Goal: Information Seeking & Learning: Learn about a topic

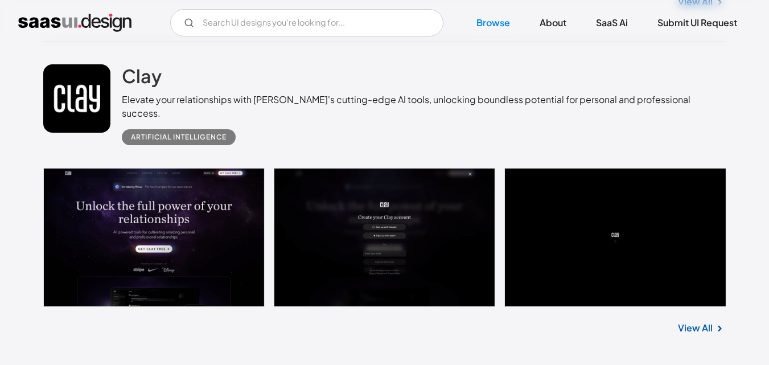
scroll to position [5064, 0]
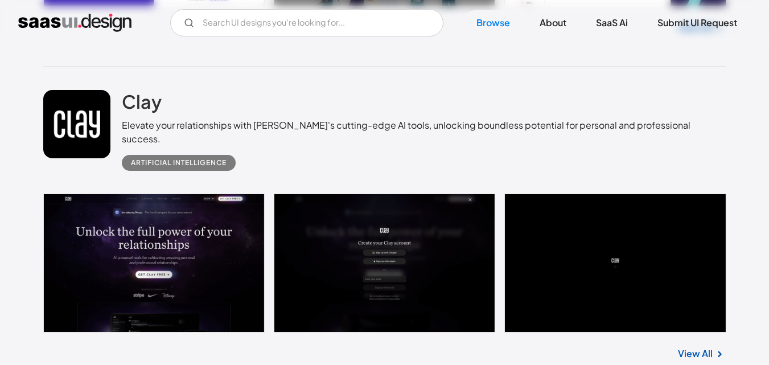
click at [202, 237] on link at bounding box center [384, 262] width 683 height 139
click at [155, 100] on h2 "Clay" at bounding box center [142, 101] width 40 height 23
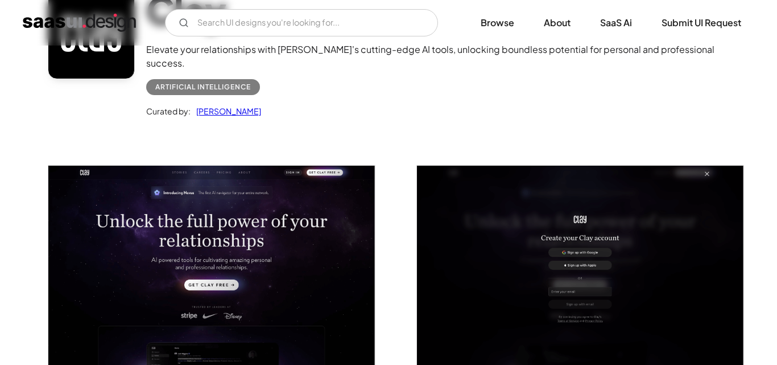
scroll to position [114, 0]
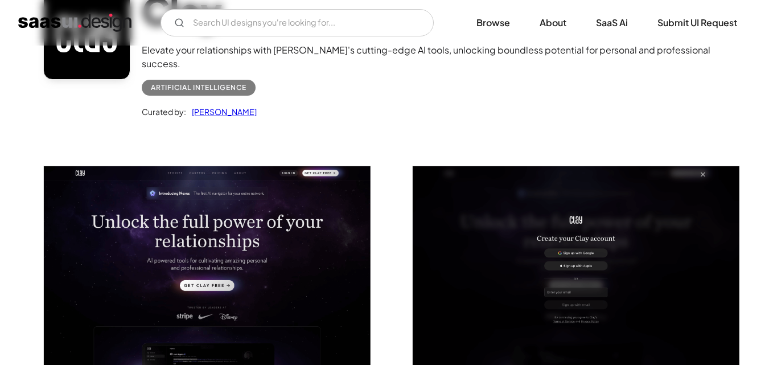
click at [249, 206] on img "open lightbox" at bounding box center [207, 268] width 327 height 204
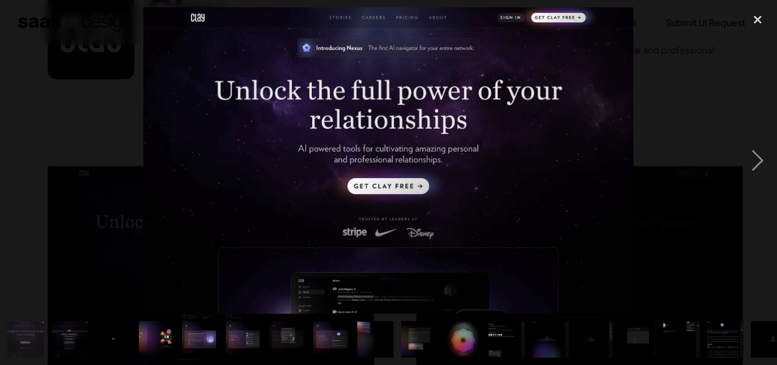
click at [356, 141] on img at bounding box center [388, 160] width 490 height 306
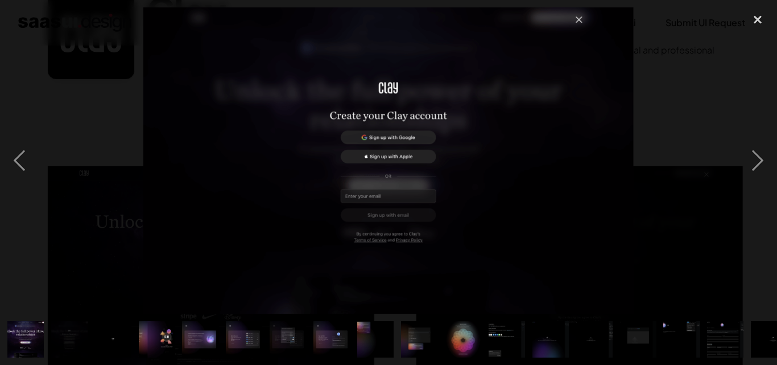
click at [539, 321] on img "show item 13 of 23" at bounding box center [550, 339] width 59 height 36
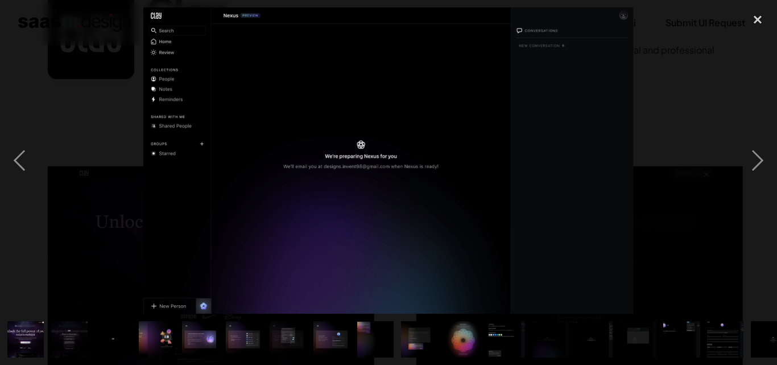
click at [587, 335] on img "show item 14 of 23" at bounding box center [594, 339] width 59 height 36
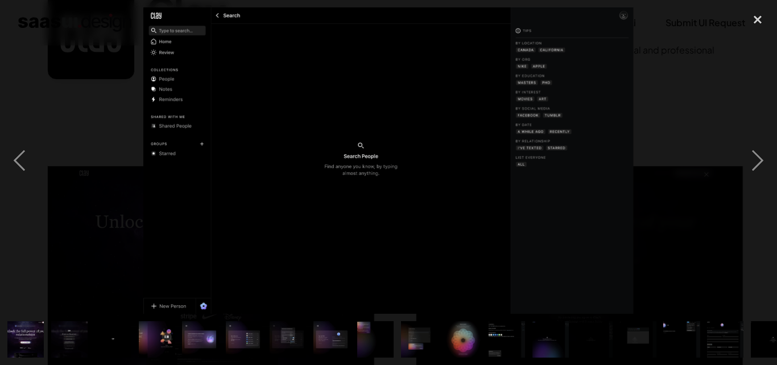
click at [625, 335] on img "show item 15 of 23" at bounding box center [638, 339] width 59 height 36
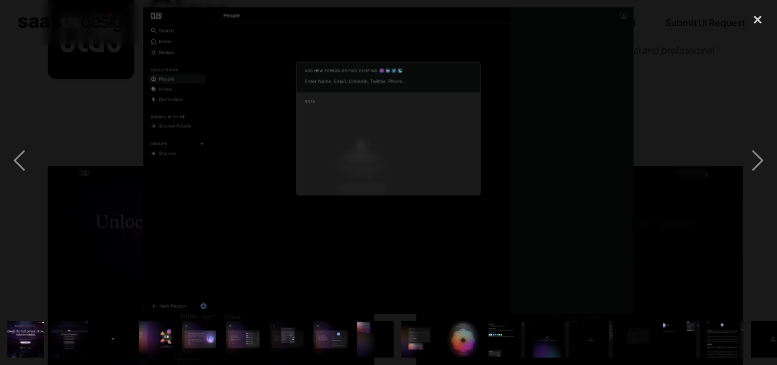
click at [626, 335] on img "show item 15 of 23" at bounding box center [638, 339] width 59 height 36
click at [650, 332] on img "show item 15 of 23" at bounding box center [638, 339] width 59 height 36
click at [657, 332] on div "show item 15 of 23" at bounding box center [638, 338] width 44 height 51
click at [761, 19] on div "close lightbox" at bounding box center [758, 19] width 39 height 25
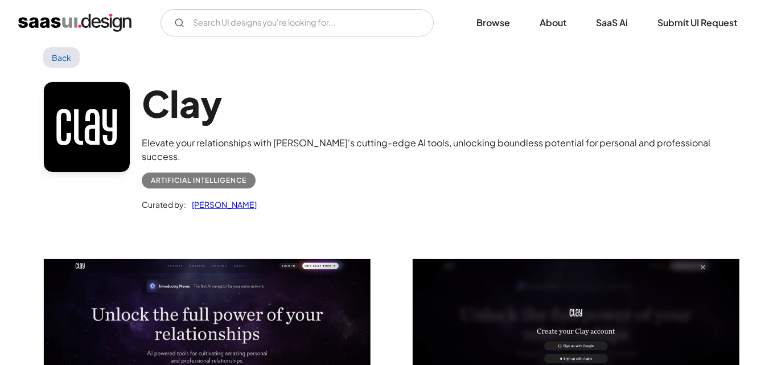
scroll to position [0, 0]
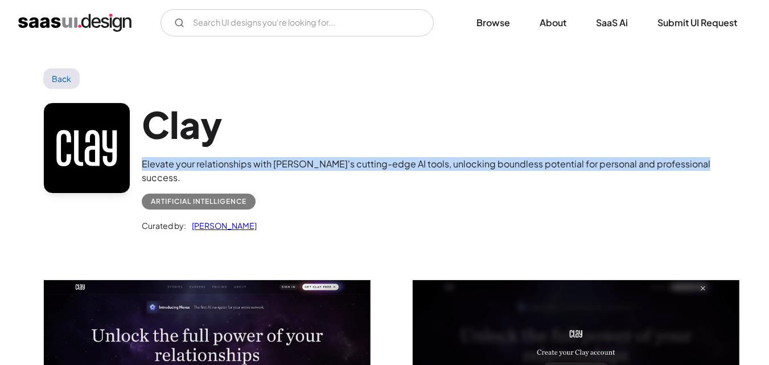
drag, startPoint x: 142, startPoint y: 164, endPoint x: 695, endPoint y: 159, distance: 553.6
click at [695, 159] on div "Clay Elevate your relationships with Clay's cutting-edge AI tools, unlocking bo…" at bounding box center [384, 170] width 683 height 162
copy div "Elevate your relationships with [PERSON_NAME]'s cutting-edge AI tools, unlockin…"
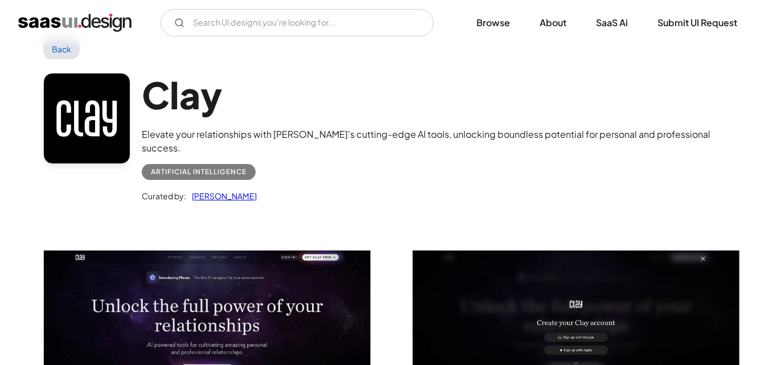
scroll to position [57, 0]
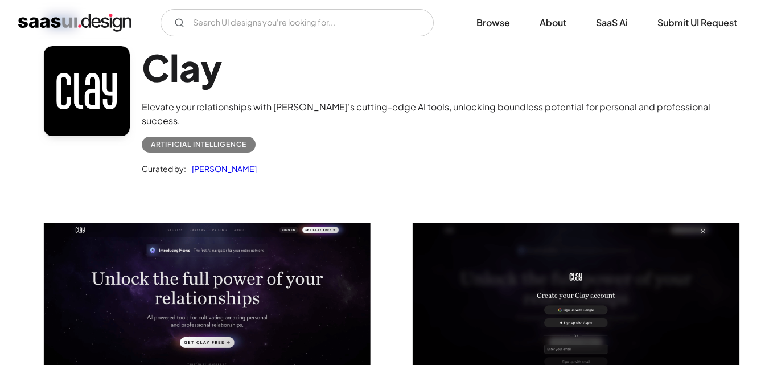
click at [237, 162] on link "[PERSON_NAME]" at bounding box center [221, 169] width 71 height 14
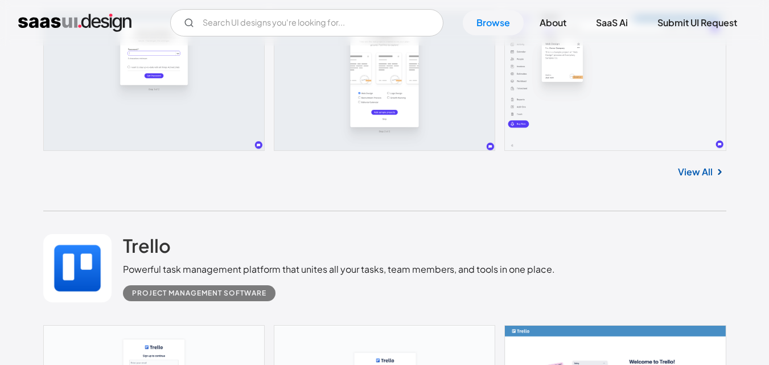
scroll to position [13141, 0]
